Goal: Information Seeking & Learning: Learn about a topic

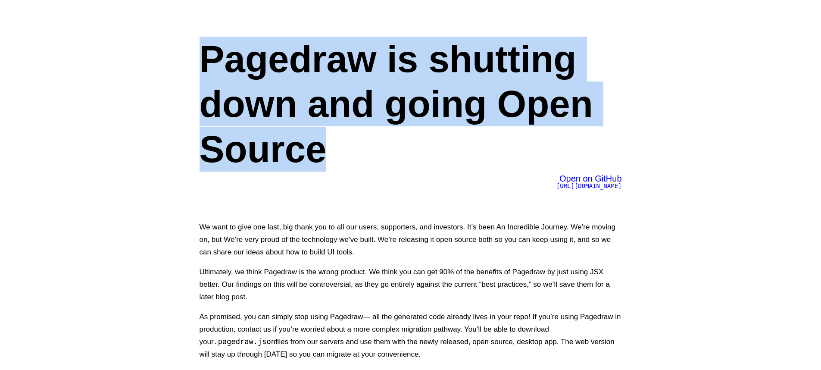
drag, startPoint x: 180, startPoint y: 47, endPoint x: 476, endPoint y: 170, distance: 320.1
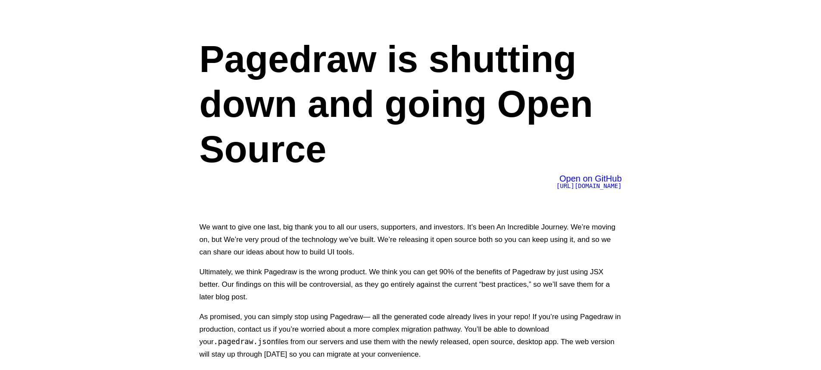
click at [587, 208] on div "Pagedraw is shutting down and going Open Source Open on GitHub https://github.c…" at bounding box center [411, 204] width 466 height 409
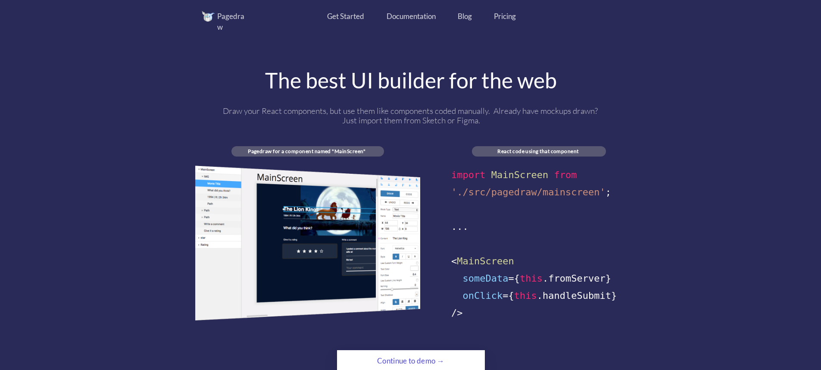
scroll to position [466, 0]
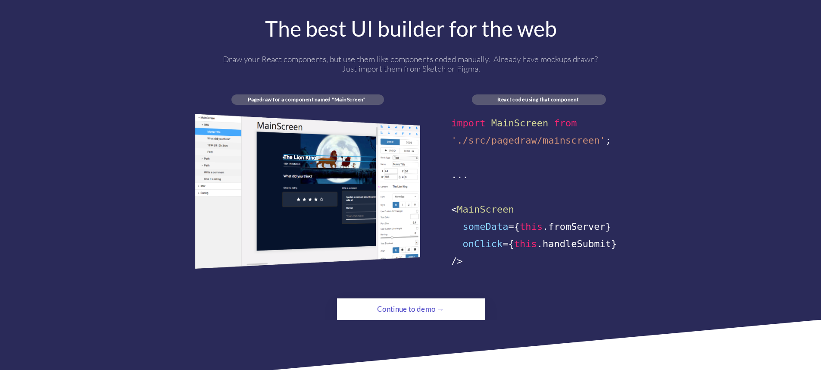
click at [458, 301] on div "Continue to demo →" at bounding box center [410, 309] width 101 height 17
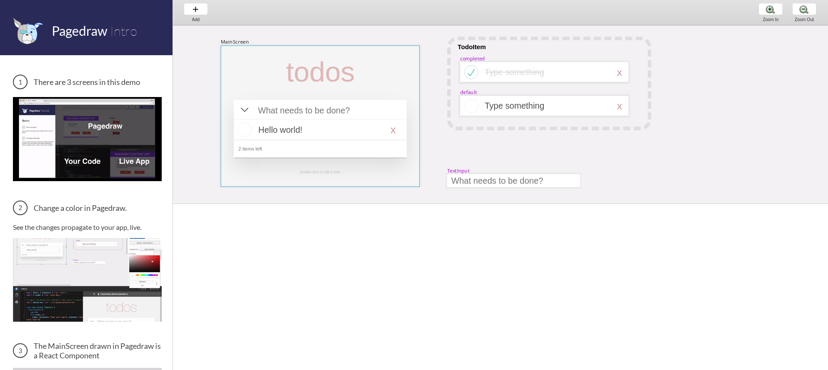
click at [261, 75] on div at bounding box center [320, 115] width 199 height 141
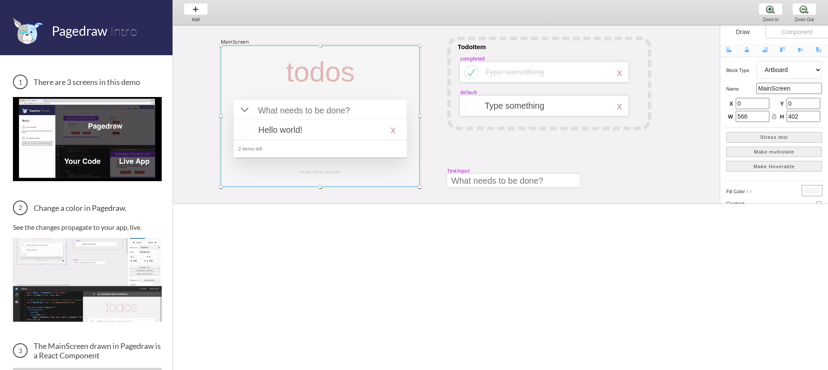
click at [202, 69] on div "MainScreen todos Hello world! x 2 items left TodoItem completed Type something …" at bounding box center [749, 256] width 1153 height 463
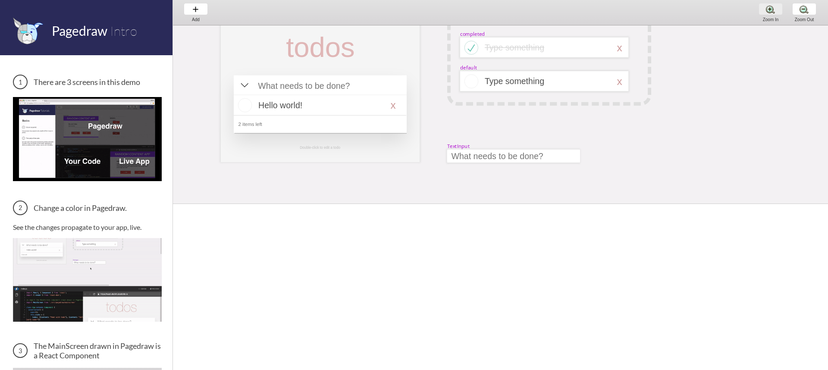
scroll to position [1, 0]
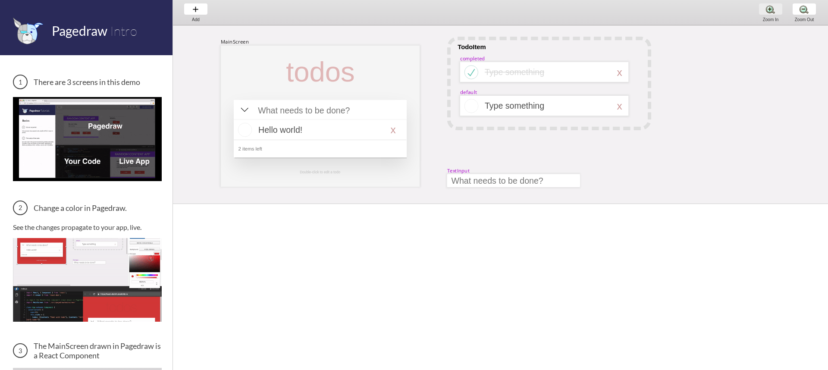
click at [773, 11] on div "Zoom In Zoom In Zoom In" at bounding box center [770, 12] width 33 height 25
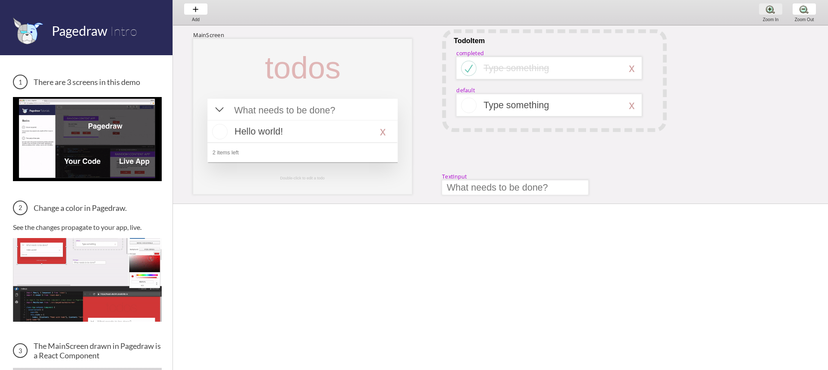
click at [773, 11] on div "Zoom In Zoom In Zoom In" at bounding box center [770, 12] width 33 height 25
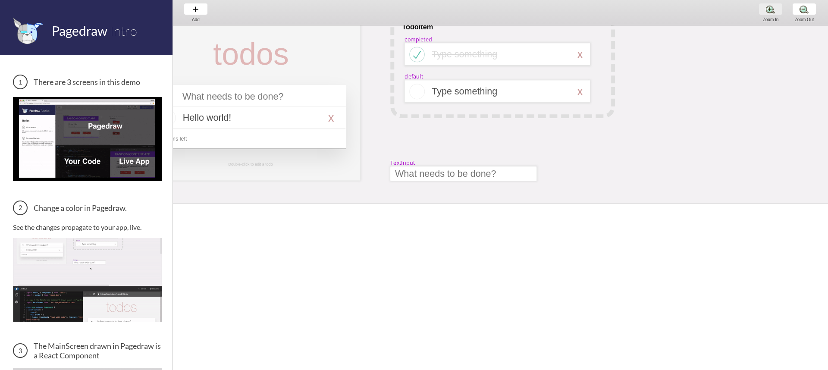
click at [773, 11] on div "Zoom In Zoom In Zoom In" at bounding box center [770, 12] width 33 height 25
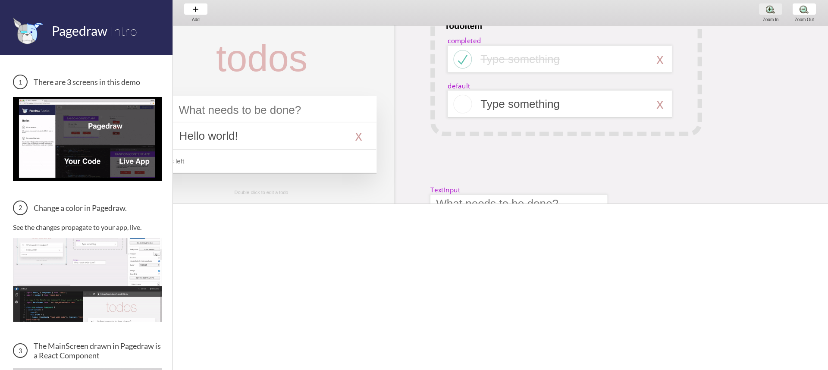
click at [773, 11] on div "Zoom In Zoom In Zoom In" at bounding box center [770, 12] width 33 height 25
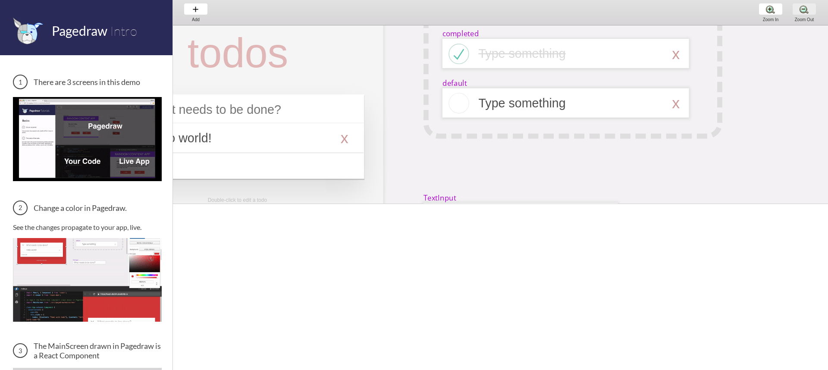
click at [795, 13] on div "Zoom Out Zoom Out Zoom Out" at bounding box center [804, 12] width 33 height 25
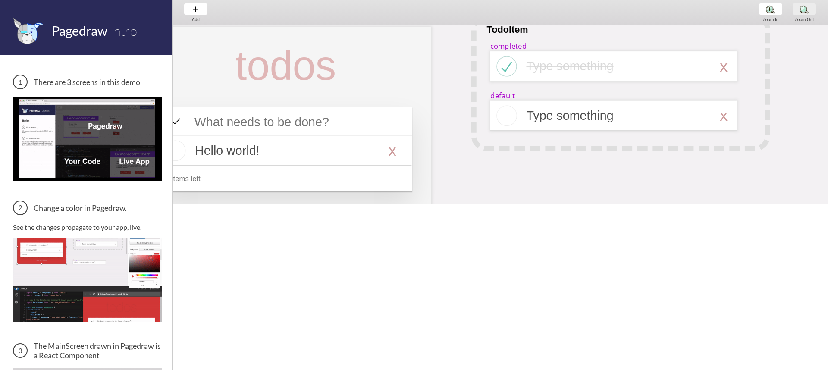
click at [795, 13] on div "Zoom Out Zoom Out Zoom Out" at bounding box center [804, 12] width 33 height 25
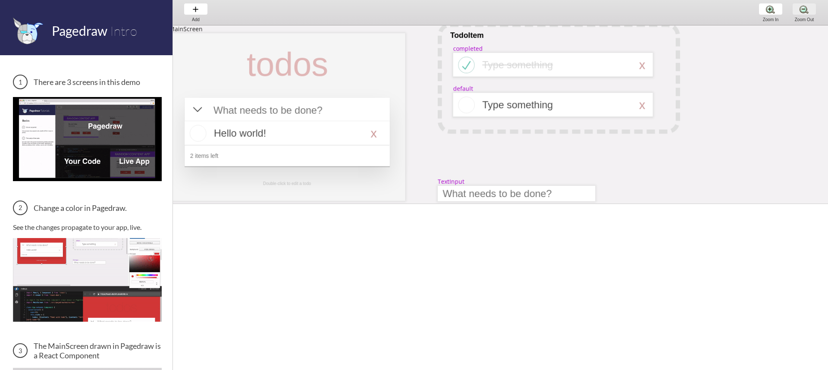
click at [795, 13] on div "Zoom Out Zoom Out Zoom Out" at bounding box center [804, 12] width 33 height 25
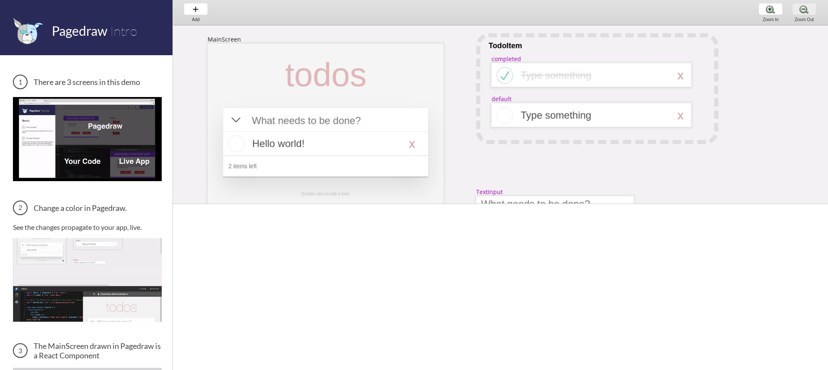
click at [795, 13] on div "Zoom Out Zoom Out Zoom Out" at bounding box center [804, 12] width 33 height 25
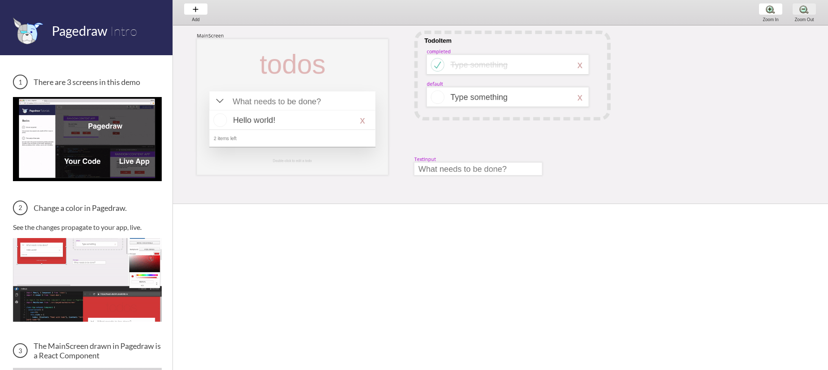
scroll to position [0, 0]
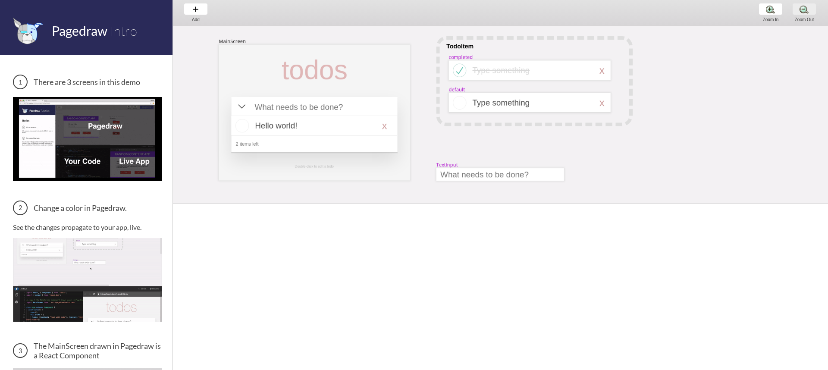
click at [795, 13] on div "Zoom Out Zoom Out Zoom Out" at bounding box center [804, 12] width 33 height 25
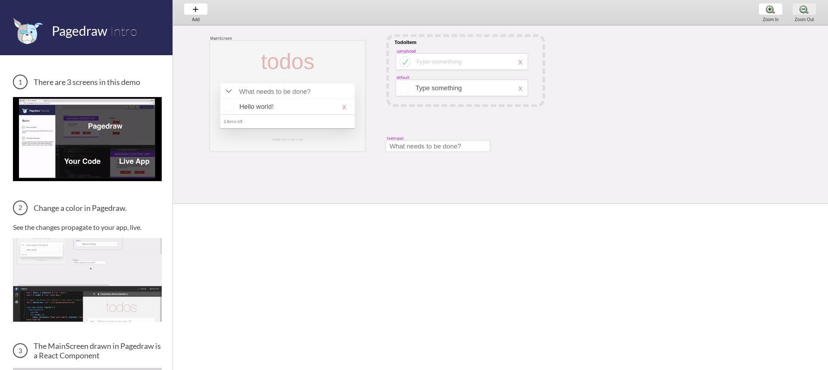
click at [795, 13] on div "Zoom Out Zoom Out Zoom Out" at bounding box center [804, 12] width 33 height 25
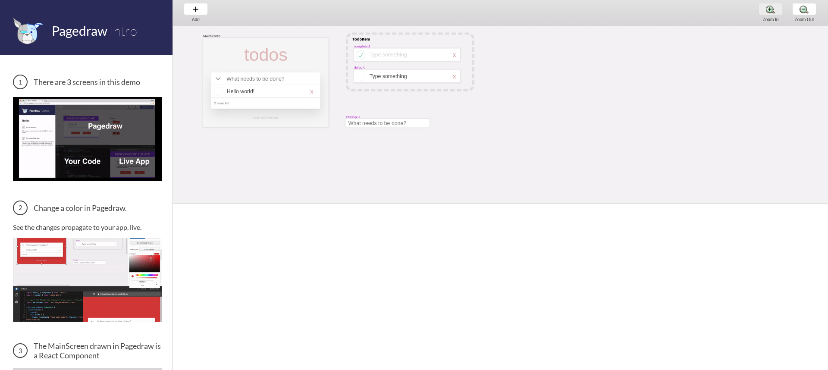
click at [781, 16] on div "Zoom In Zoom In Zoom In" at bounding box center [770, 12] width 33 height 25
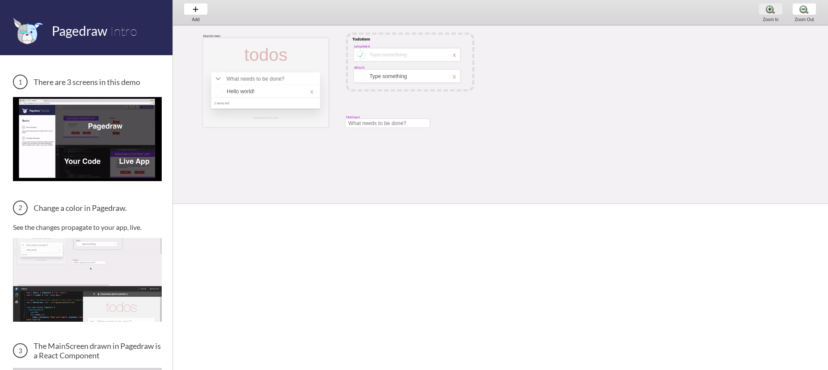
click at [781, 16] on div "Zoom In Zoom In Zoom In" at bounding box center [770, 12] width 33 height 25
click at [782, 16] on div "Zoom In Zoom In Zoom In" at bounding box center [770, 12] width 33 height 25
click at [787, 13] on div "Add Add Add Zoom In Zoom In Zoom In Zoom Out Zoom Out Zoom Out" at bounding box center [500, 12] width 655 height 25
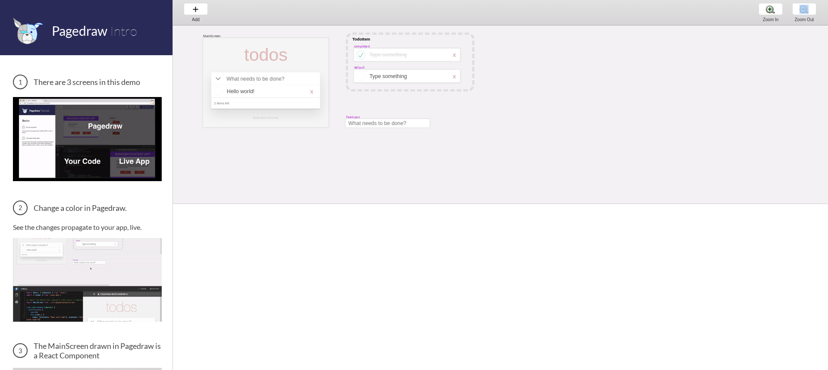
click at [787, 13] on div "Add Add Add Zoom In Zoom In Zoom In Zoom Out Zoom Out Zoom Out" at bounding box center [500, 12] width 655 height 25
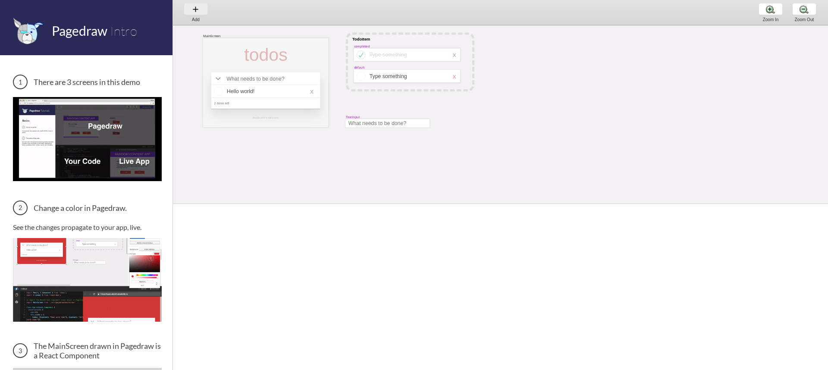
click at [202, 16] on div "Add Add Add" at bounding box center [195, 12] width 33 height 25
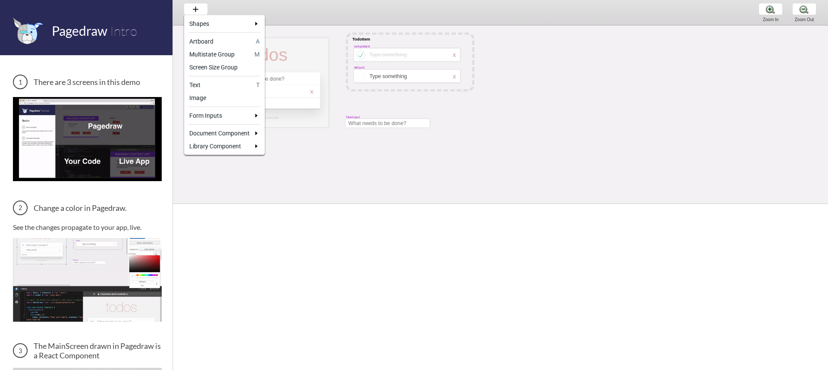
click at [209, 180] on div at bounding box center [414, 185] width 828 height 370
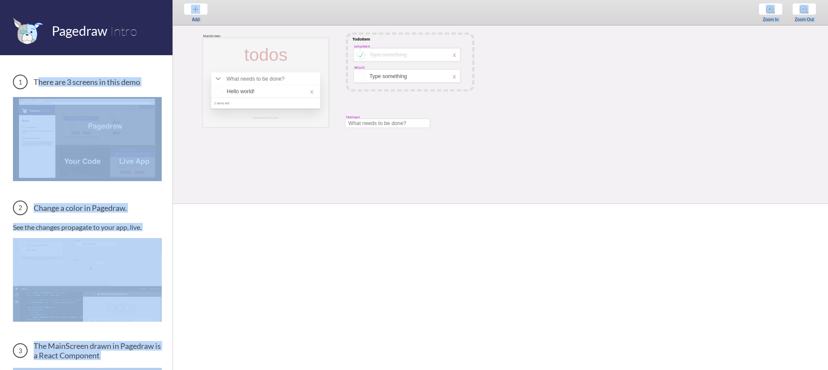
drag, startPoint x: 97, startPoint y: 81, endPoint x: 189, endPoint y: 85, distance: 92.4
click at [189, 85] on div "Pagedraw Intro There are 3 screens in this demo Change a color in Pagedraw. See…" at bounding box center [414, 185] width 828 height 370
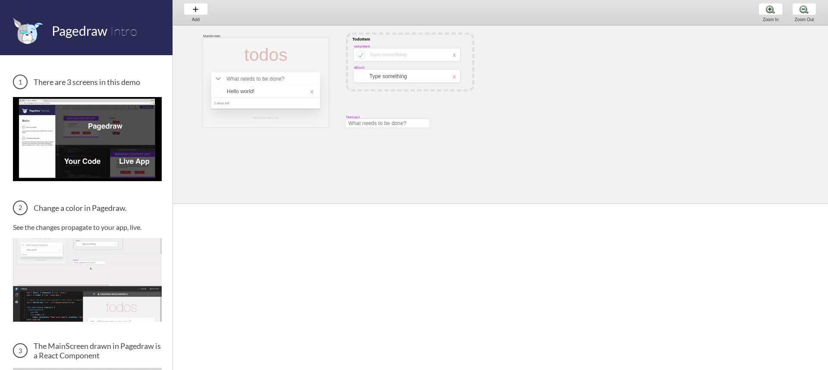
click at [137, 89] on h3 "There are 3 screens in this demo" at bounding box center [87, 82] width 149 height 15
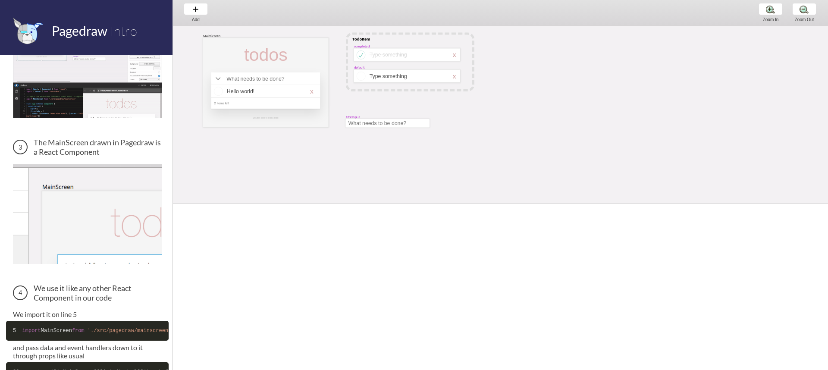
scroll to position [308, 0]
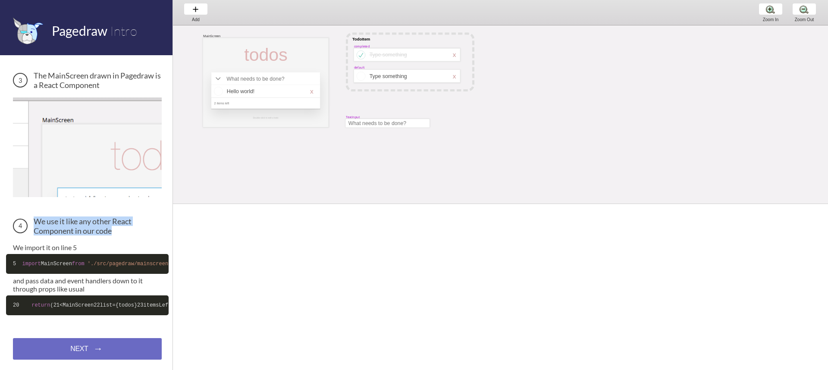
drag, startPoint x: 38, startPoint y: 165, endPoint x: 150, endPoint y: 191, distance: 115.3
click at [152, 185] on div "There are 3 screens in this demo Change a color in Pagedraw. See the changes pr…" at bounding box center [87, 59] width 149 height 511
click at [136, 191] on div "There are 3 screens in this demo Change a color in Pagedraw. See the changes pr…" at bounding box center [87, 59] width 149 height 511
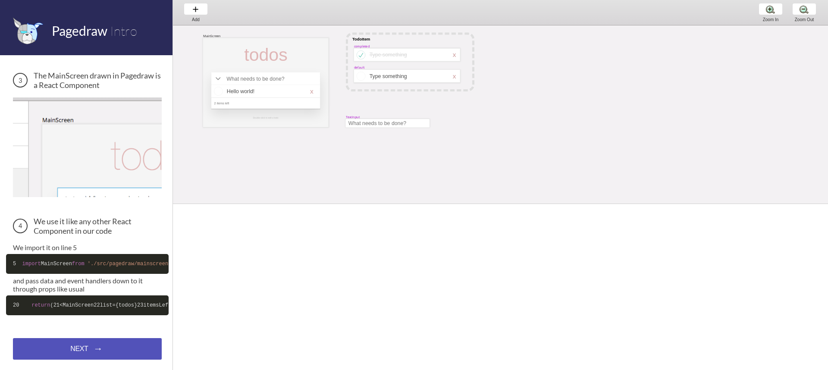
click at [102, 347] on div "NEXT → NEXT → NEXT →" at bounding box center [87, 349] width 149 height 22
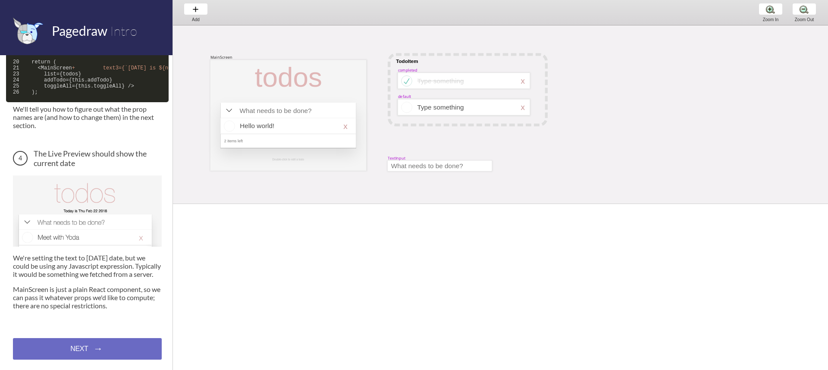
scroll to position [463, 0]
click at [111, 346] on div "NEXT → NEXT → NEXT →" at bounding box center [87, 349] width 149 height 22
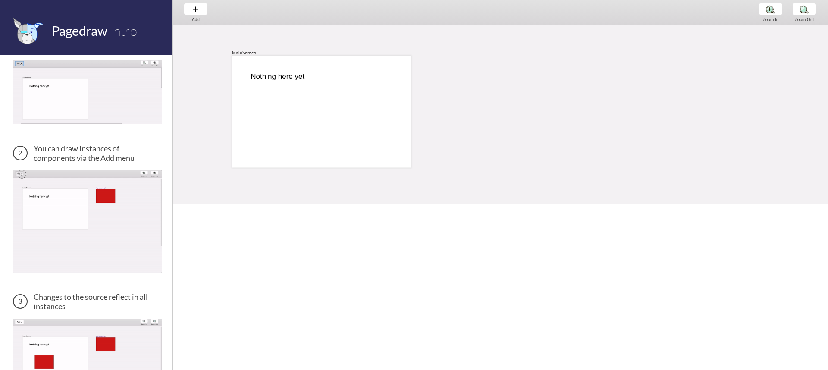
scroll to position [306, 0]
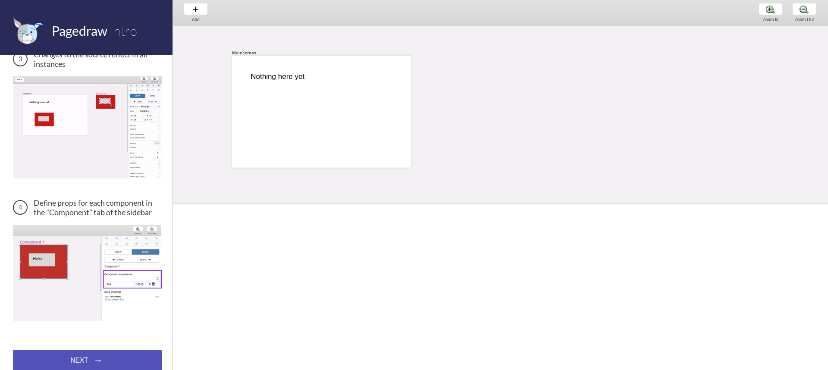
click at [101, 353] on div "NEXT → NEXT → NEXT →" at bounding box center [87, 361] width 149 height 22
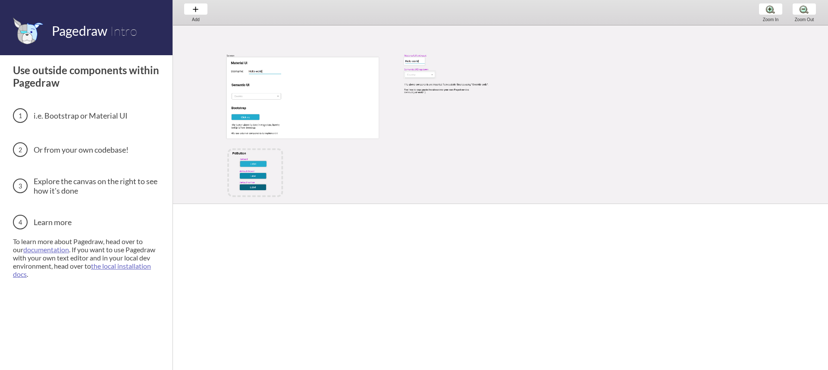
scroll to position [13, 0]
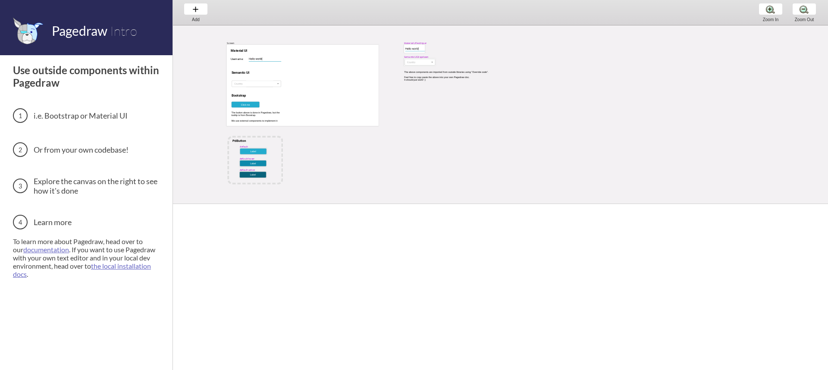
click at [93, 118] on h3 "i.e. Bootstrap or Material UI" at bounding box center [87, 115] width 149 height 15
click at [72, 131] on div "Use outside components within Pagedraw i.e. Bootstrap or Material UI Or from yo…" at bounding box center [87, 171] width 149 height 214
click at [81, 119] on h3 "i.e. Bootstrap or Material UI" at bounding box center [87, 115] width 149 height 15
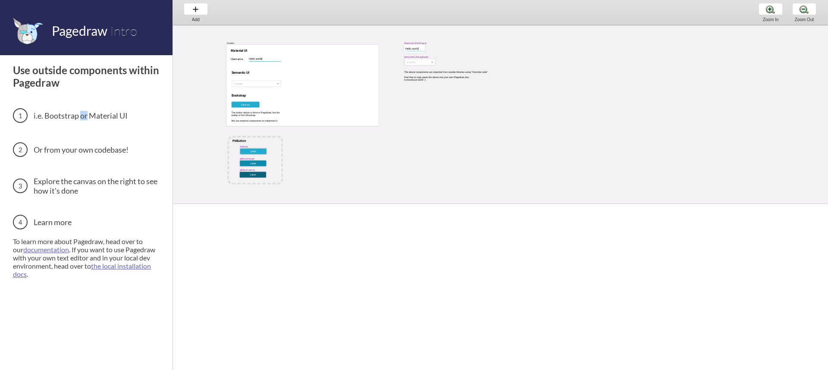
click at [81, 119] on h3 "i.e. Bootstrap or Material UI" at bounding box center [87, 115] width 149 height 15
click at [82, 131] on div "Use outside components within Pagedraw i.e. Bootstrap or Material UI Or from yo…" at bounding box center [87, 171] width 149 height 214
click at [61, 226] on h3 "Learn more" at bounding box center [87, 222] width 149 height 15
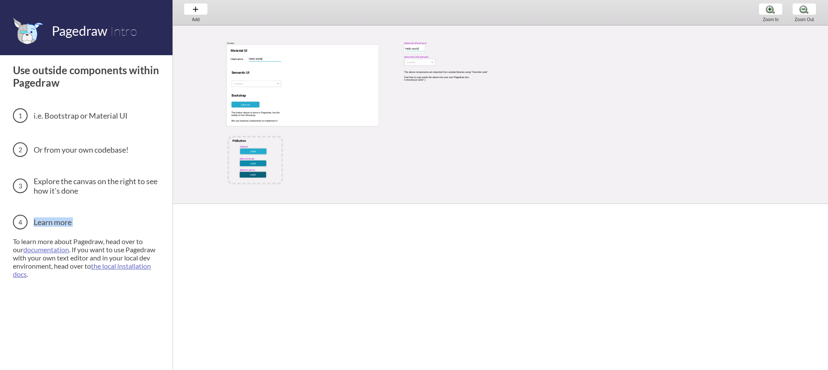
click at [61, 226] on h3 "Learn more" at bounding box center [87, 222] width 149 height 15
click at [533, 127] on div "MaterialUITextInput Screen Username: Material UI Semantic UI Bootstrap Click me…" at bounding box center [494, 170] width 642 height 314
click at [71, 36] on span "Pagedraw" at bounding box center [80, 31] width 56 height 16
click at [7, 38] on header "Pagedraw Intro" at bounding box center [86, 27] width 172 height 55
click at [34, 33] on img at bounding box center [28, 30] width 30 height 27
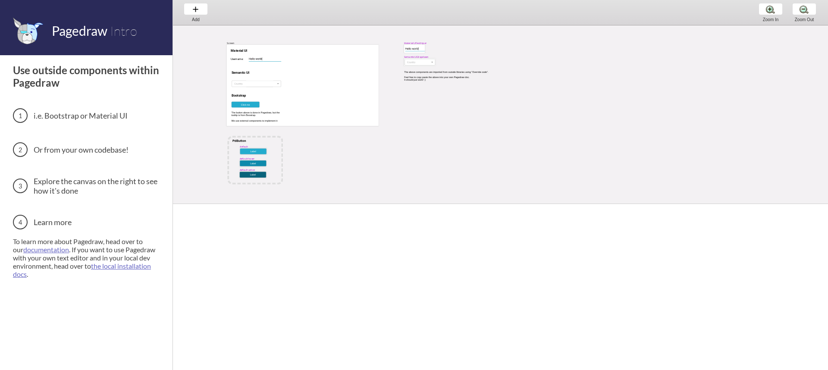
click at [30, 34] on img at bounding box center [28, 30] width 30 height 27
click at [192, 7] on div "Add Add Add" at bounding box center [195, 12] width 33 height 25
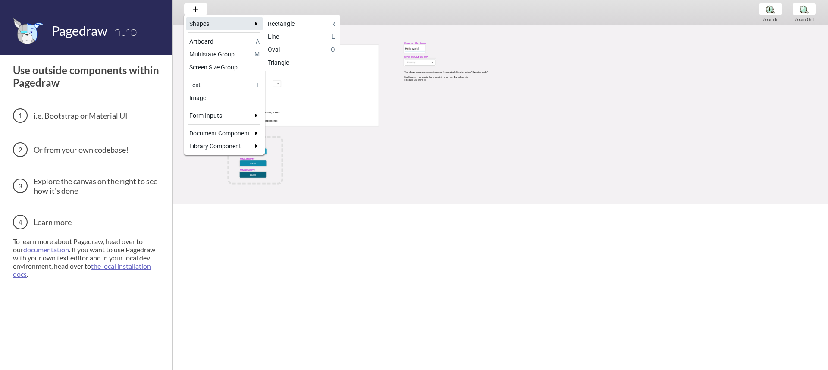
click at [224, 23] on div "Shapes" at bounding box center [219, 23] width 60 height 9
click at [317, 27] on div "Rectangle" at bounding box center [298, 23] width 60 height 9
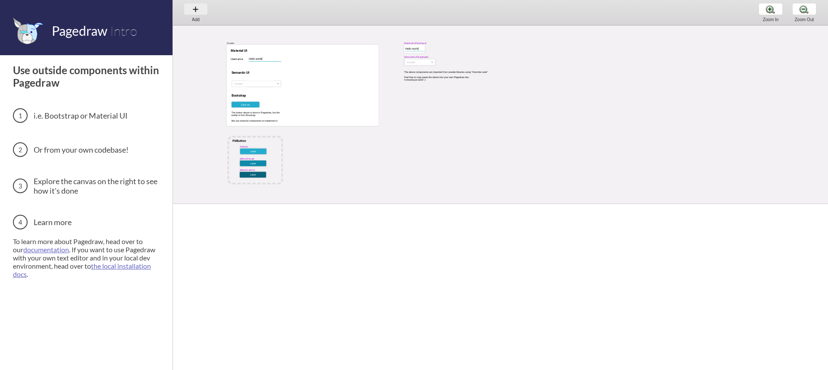
click at [197, 11] on div "Add Add Add" at bounding box center [195, 12] width 33 height 25
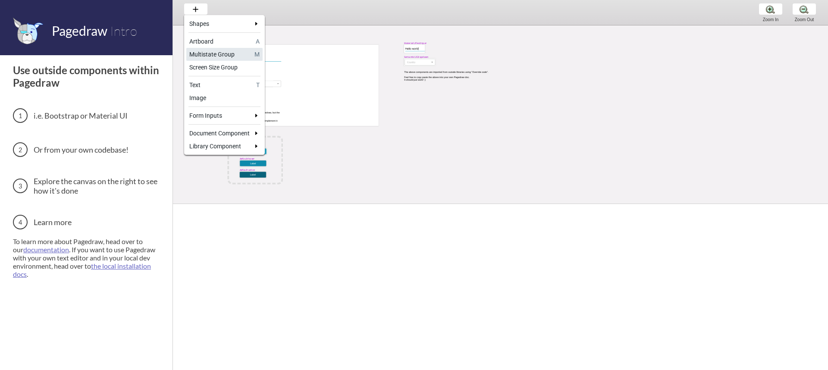
click at [219, 53] on div "Multistate Group" at bounding box center [220, 54] width 62 height 9
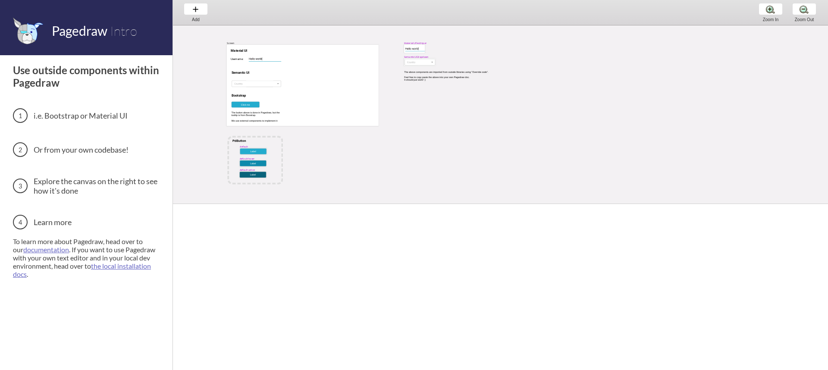
drag, startPoint x: 422, startPoint y: 179, endPoint x: 398, endPoint y: 196, distance: 29.9
click at [420, 179] on div "MaterialUITextInput Screen Username: Material UI Semantic UI Bootstrap Click me…" at bounding box center [494, 170] width 642 height 314
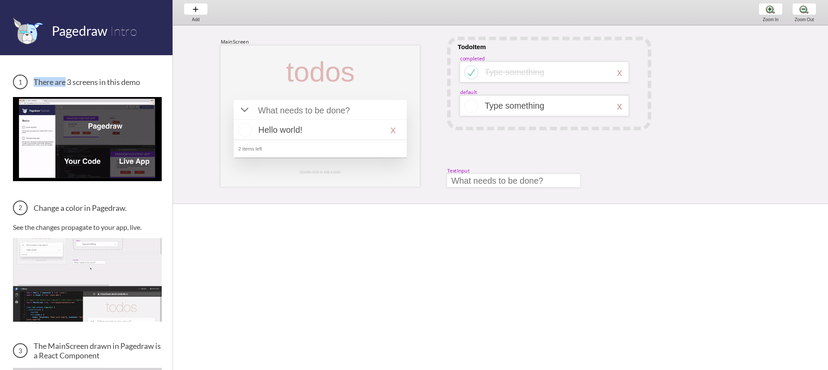
drag, startPoint x: 69, startPoint y: 85, endPoint x: 160, endPoint y: 88, distance: 91.0
click at [160, 88] on div "There are 3 screens in this demo Change a color in Pagedraw. See the changes pr…" at bounding box center [86, 212] width 172 height 315
click at [135, 84] on h3 "There are 3 screens in this demo" at bounding box center [87, 82] width 149 height 15
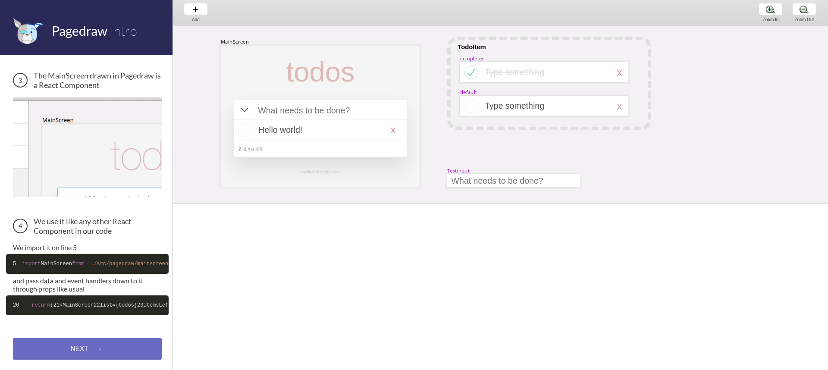
scroll to position [308, 0]
click at [97, 350] on div "NEXT → NEXT → NEXT →" at bounding box center [87, 349] width 149 height 22
click at [93, 346] on div "NEXT → NEXT → NEXT →" at bounding box center [87, 349] width 149 height 22
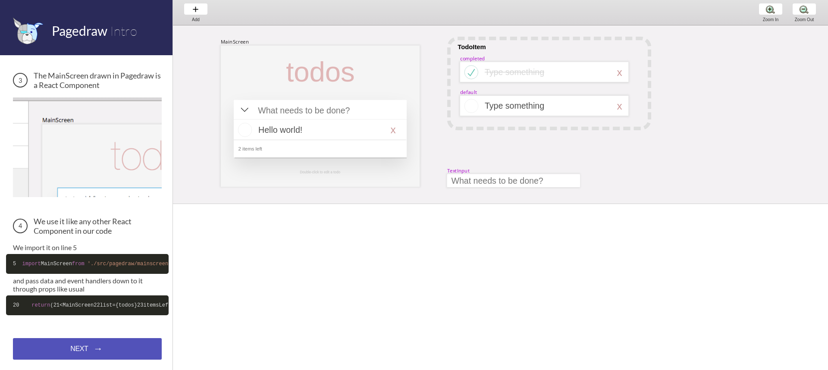
click at [93, 346] on div "NEXT → NEXT → NEXT →" at bounding box center [87, 349] width 149 height 22
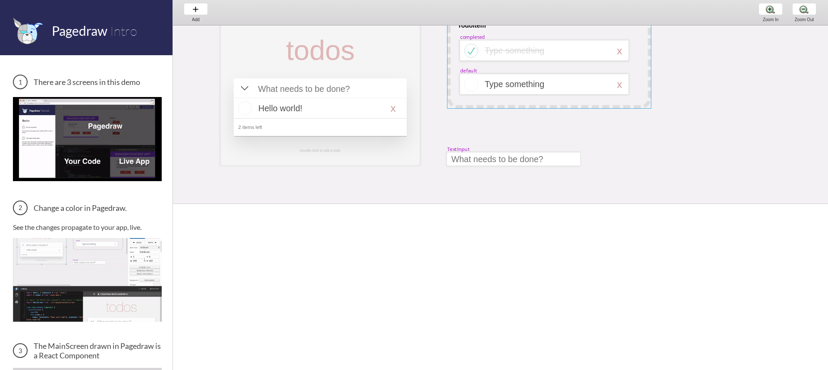
scroll to position [0, 0]
